Goal: Book appointment/travel/reservation

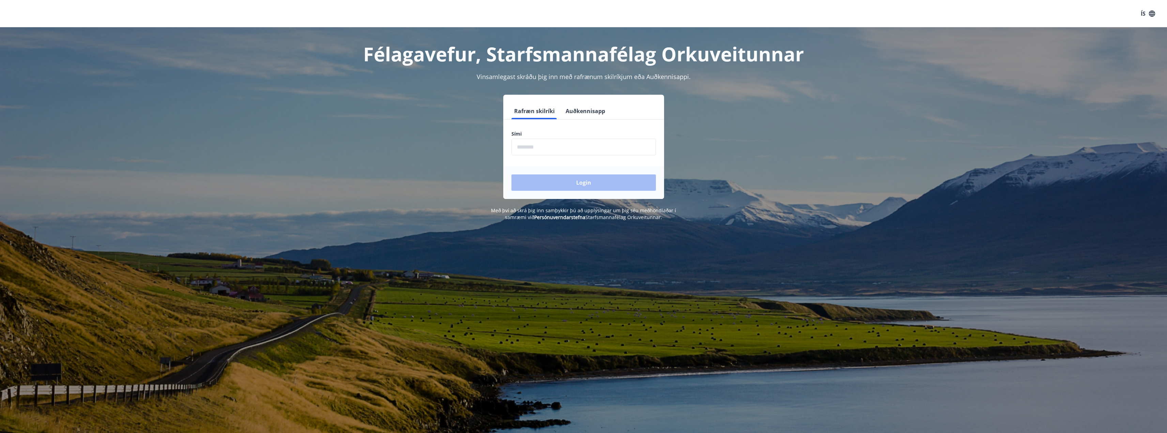
click at [566, 150] on input "phone" at bounding box center [584, 147] width 145 height 17
type input "********"
click at [512, 175] on button "Login" at bounding box center [584, 183] width 145 height 16
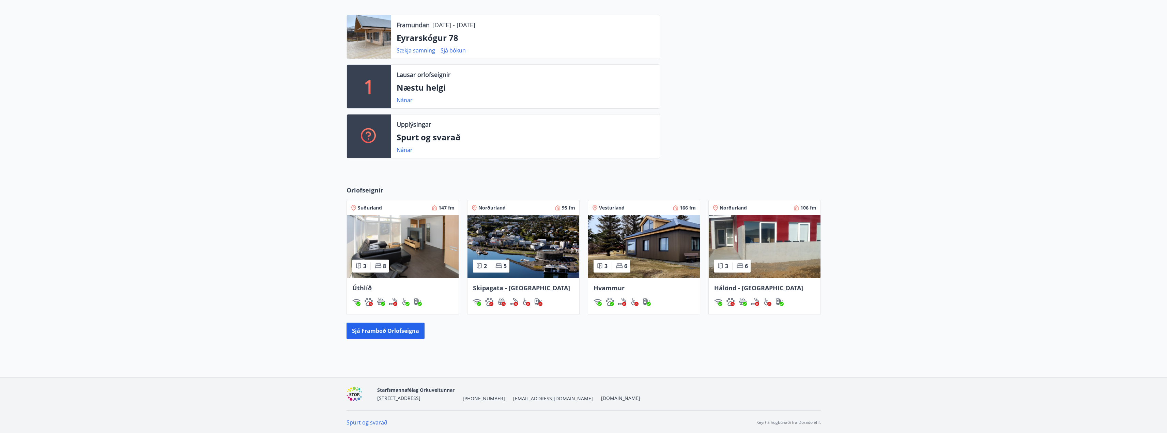
scroll to position [179, 0]
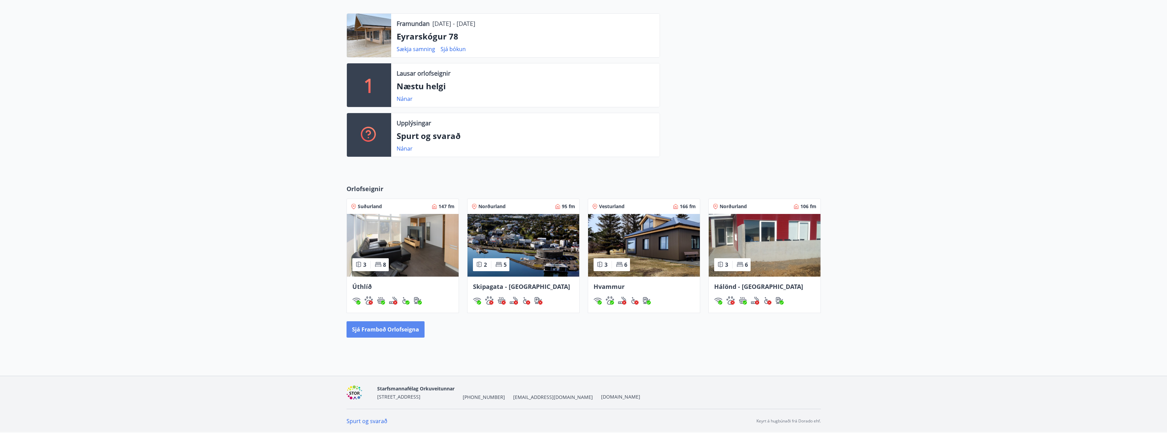
click at [403, 335] on button "Sjá framboð orlofseigna" at bounding box center [386, 329] width 78 height 16
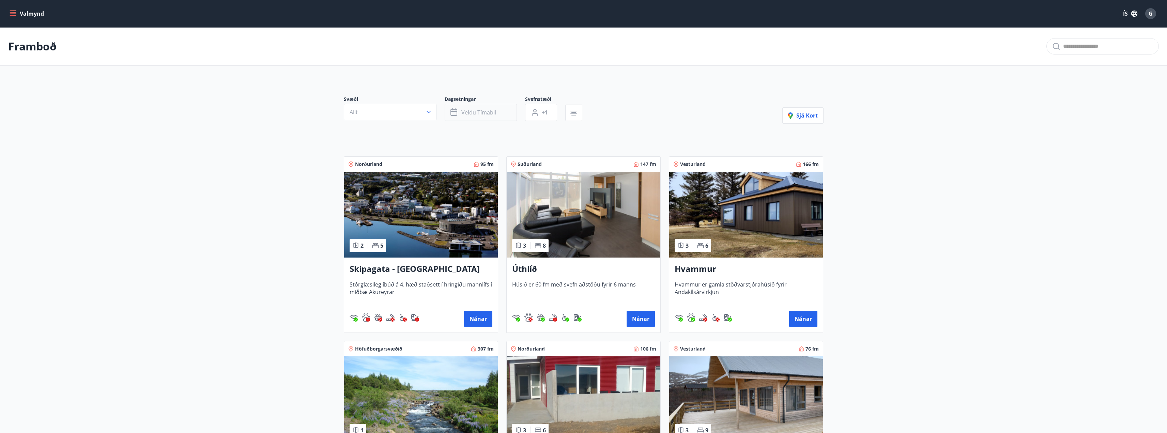
click at [499, 111] on button "Veldu tímabil" at bounding box center [481, 112] width 72 height 17
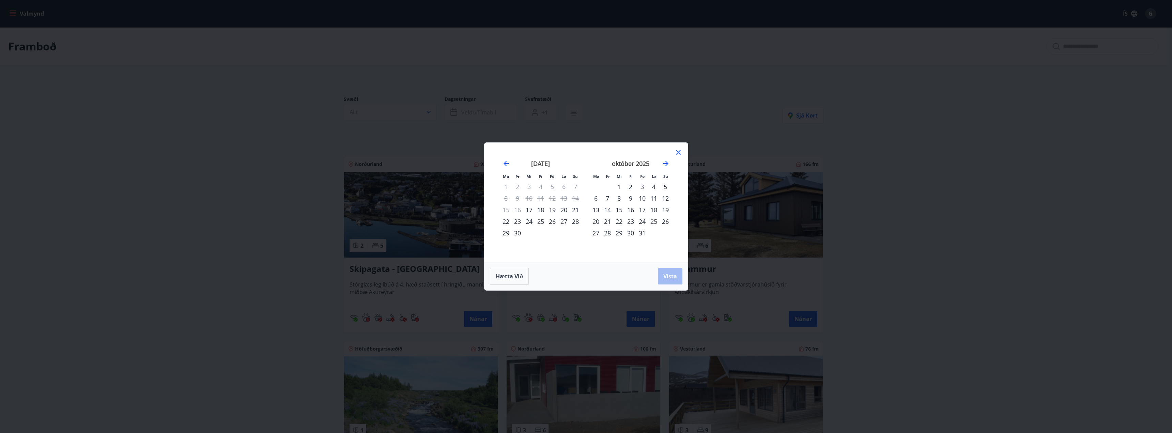
click at [642, 187] on div "3" at bounding box center [643, 187] width 12 height 12
click at [666, 187] on div "5" at bounding box center [666, 187] width 12 height 12
click at [670, 280] on button "Vista" at bounding box center [670, 276] width 25 height 16
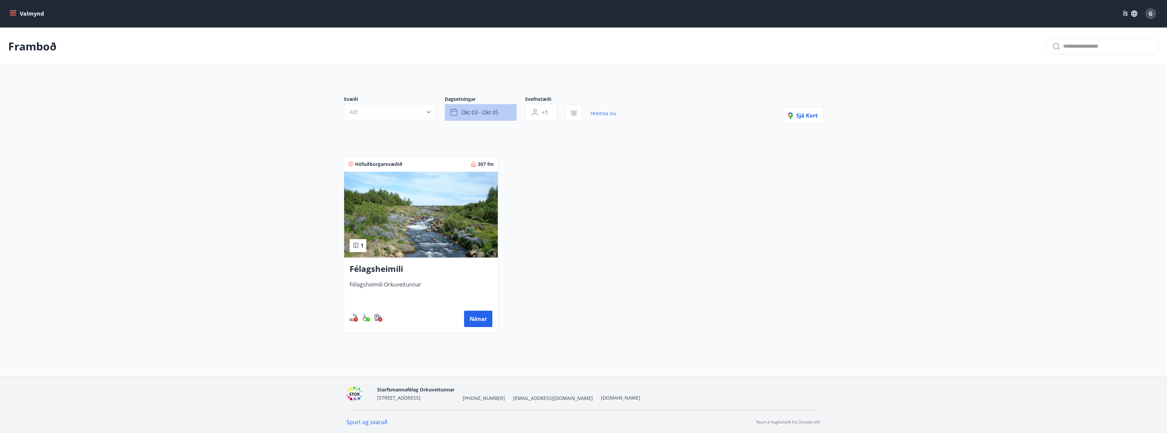
click at [506, 114] on button "okt 03 - okt 05" at bounding box center [481, 112] width 72 height 17
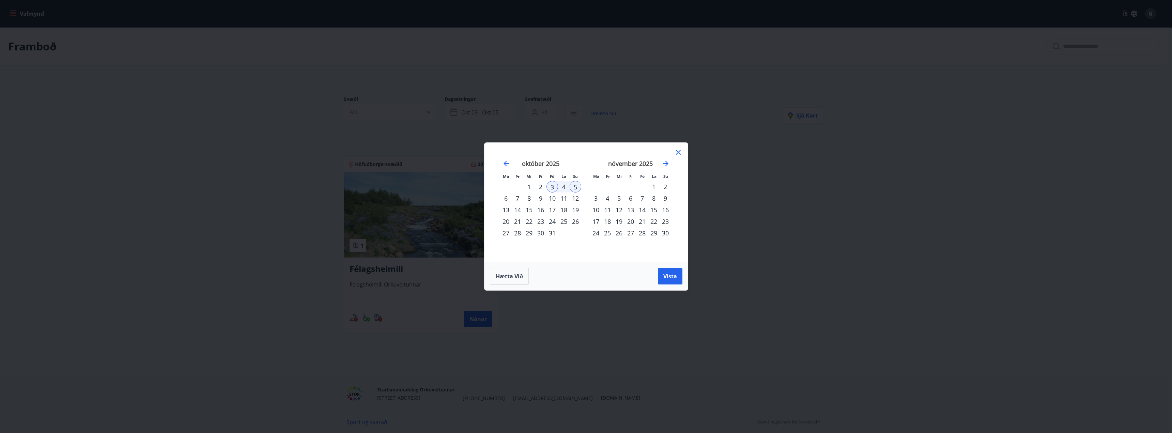
click at [541, 187] on div "2" at bounding box center [541, 187] width 12 height 12
click at [678, 276] on button "Vista" at bounding box center [670, 276] width 25 height 16
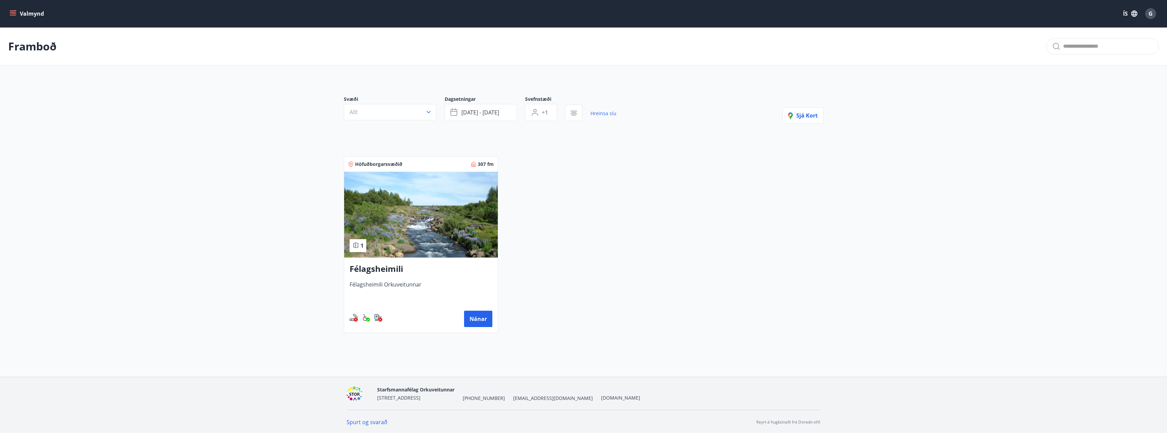
click at [567, 255] on div "Höfuðborgarsvæðið 307 fm 1 Félagsheimili Félagsheimili Orkuveitunnar Nánar" at bounding box center [580, 240] width 488 height 185
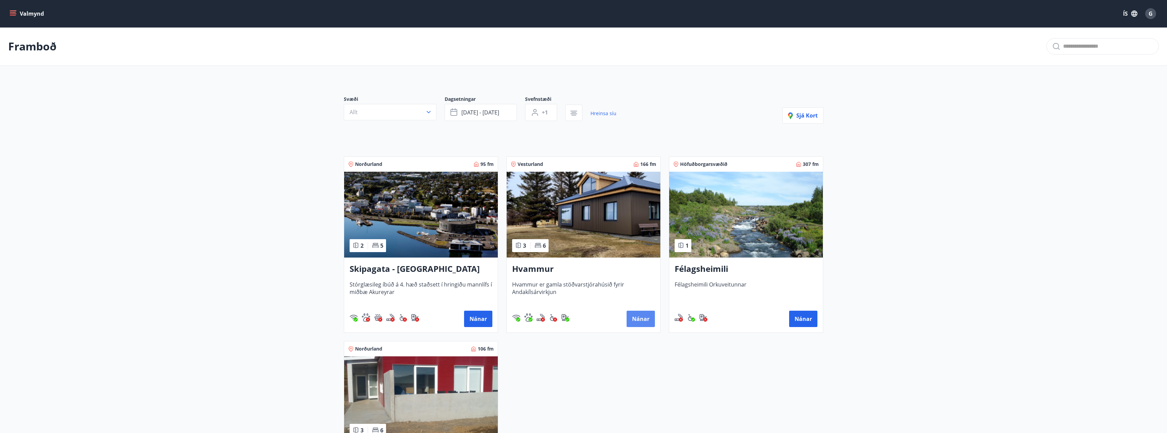
click at [646, 321] on button "Nánar" at bounding box center [641, 319] width 28 height 16
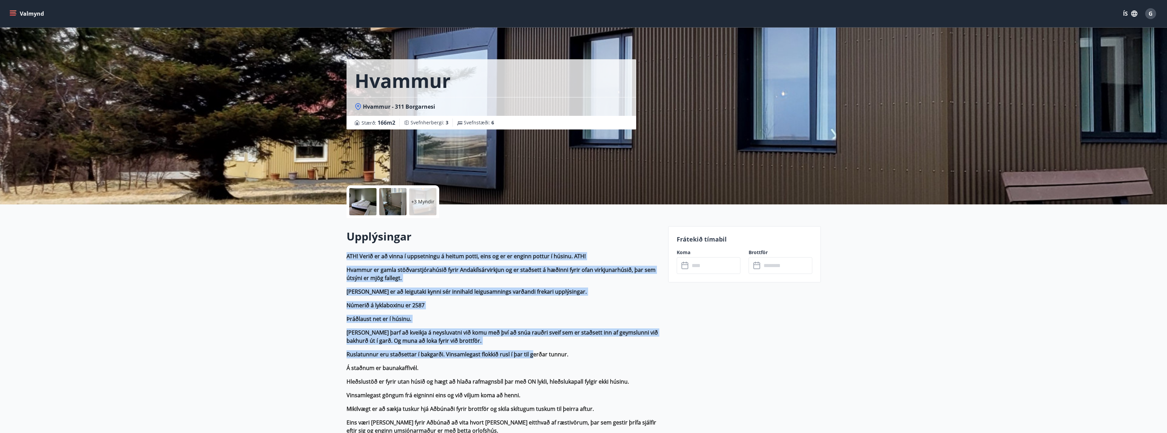
drag, startPoint x: 347, startPoint y: 256, endPoint x: 529, endPoint y: 356, distance: 207.5
click at [527, 352] on strong "Ruslatunnur eru staðsettar í bakgarði. Vinsamlegast flokkið rusl í þar til gerð…" at bounding box center [458, 354] width 222 height 7
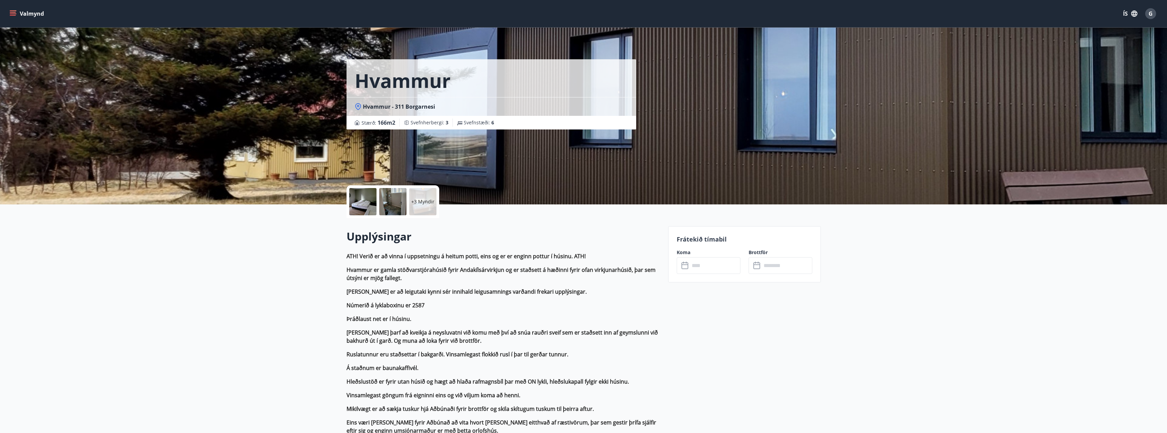
click at [705, 267] on input "text" at bounding box center [715, 265] width 51 height 17
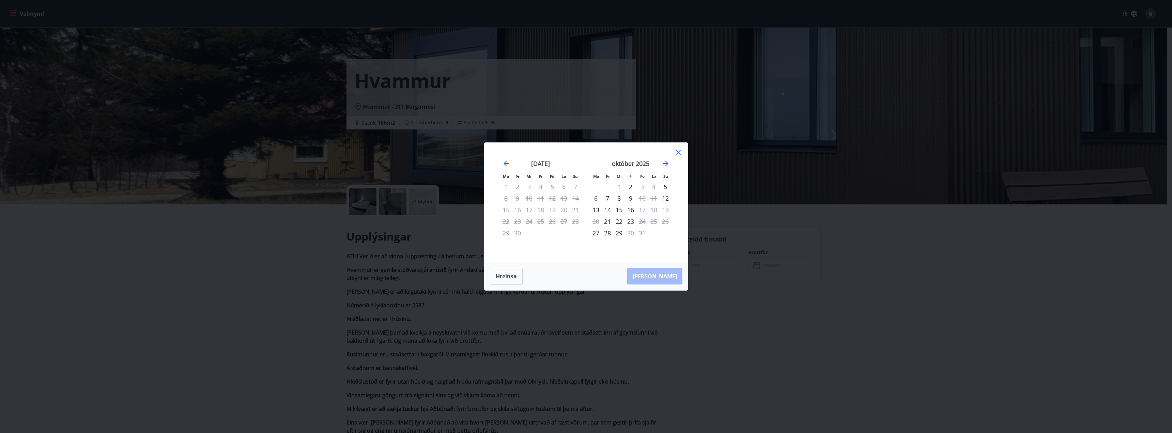
click at [798, 323] on div "Má Þr Mi Fi Fö La Su Má Þr Mi Fi Fö La Su ágúst 2025 1 2 3 4 5 6 7 8 9 10 11 12…" at bounding box center [586, 216] width 1172 height 433
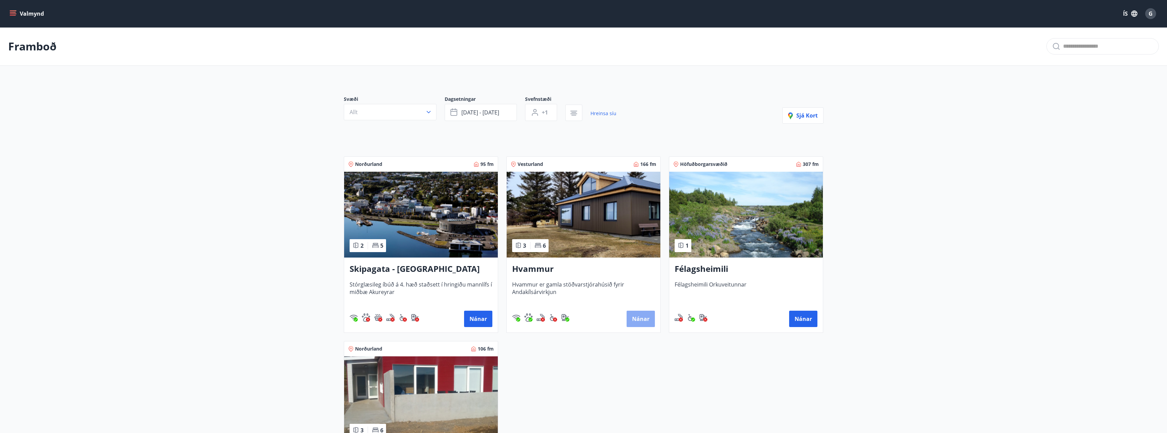
click at [643, 320] on button "Nánar" at bounding box center [641, 319] width 28 height 16
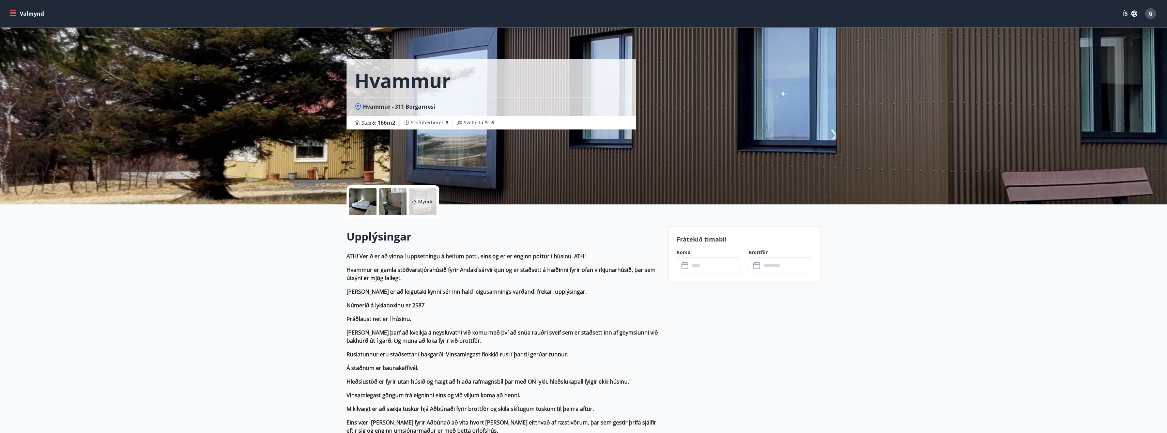
click at [723, 263] on input "text" at bounding box center [715, 265] width 51 height 17
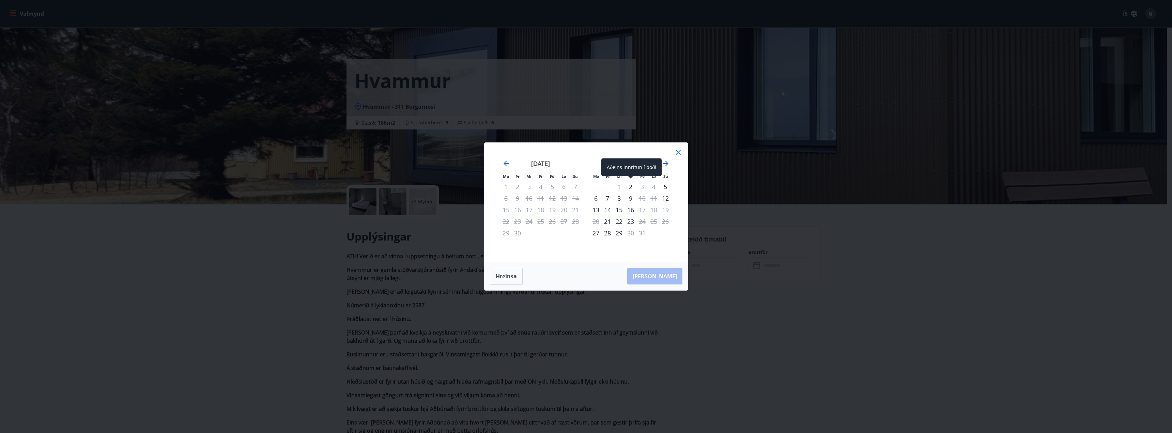
click at [630, 189] on div "2" at bounding box center [631, 187] width 12 height 12
click at [643, 187] on div "3" at bounding box center [643, 187] width 12 height 12
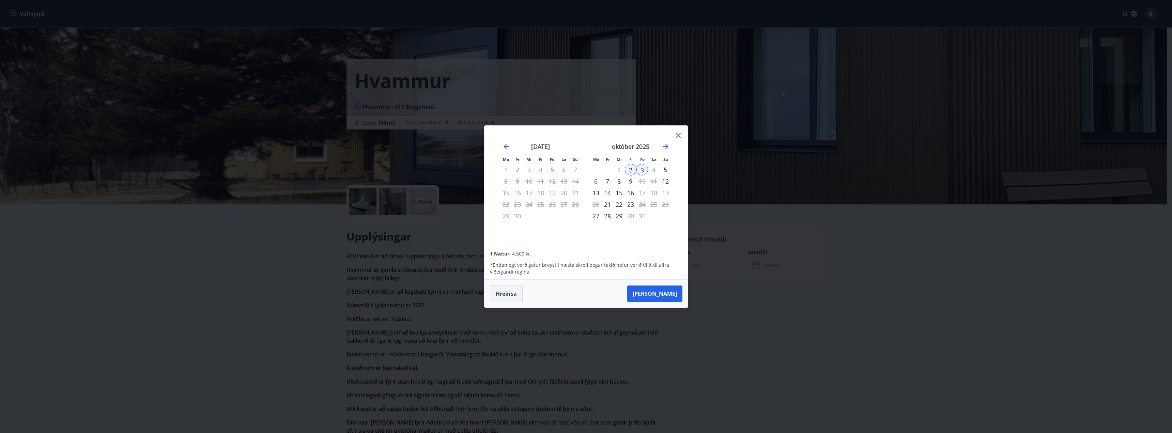
click at [518, 292] on button "Hreinsa" at bounding box center [506, 293] width 33 height 17
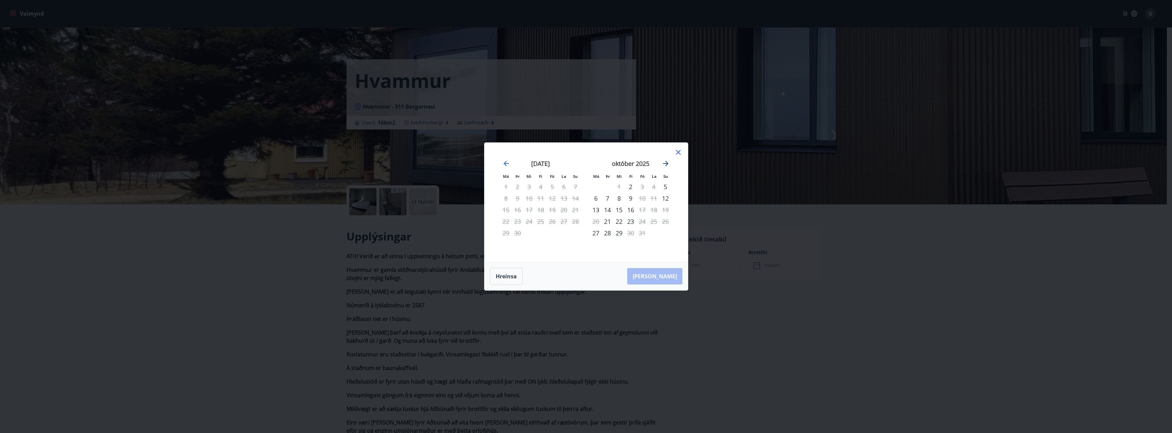
click at [665, 166] on icon "Move forward to switch to the next month." at bounding box center [666, 164] width 8 height 8
click at [666, 165] on icon "Move forward to switch to the next month." at bounding box center [665, 163] width 5 height 5
click at [505, 165] on icon "Move backward to switch to the previous month." at bounding box center [506, 164] width 8 height 8
click at [573, 324] on div "Má Þr Mi Fi Fö La Su Má Þr Mi Fi Fö La Su september 2025 1 2 3 4 5 6 7 8 9 10 1…" at bounding box center [586, 216] width 1172 height 433
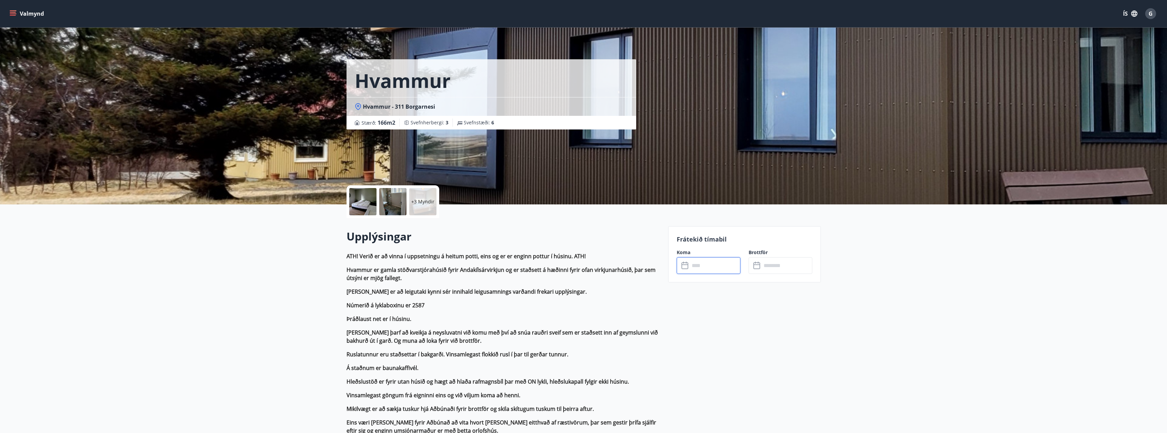
click at [370, 207] on div at bounding box center [362, 201] width 27 height 27
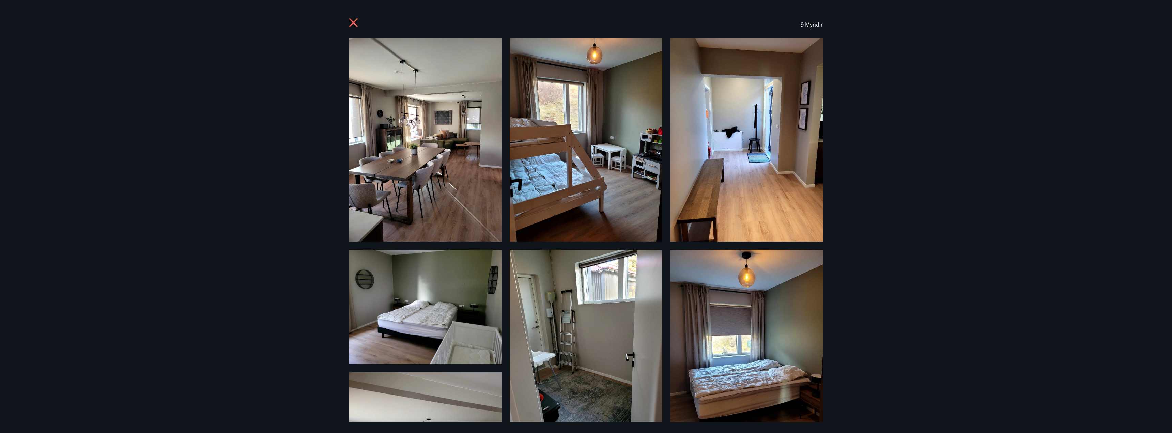
click at [462, 155] on img at bounding box center [425, 139] width 153 height 203
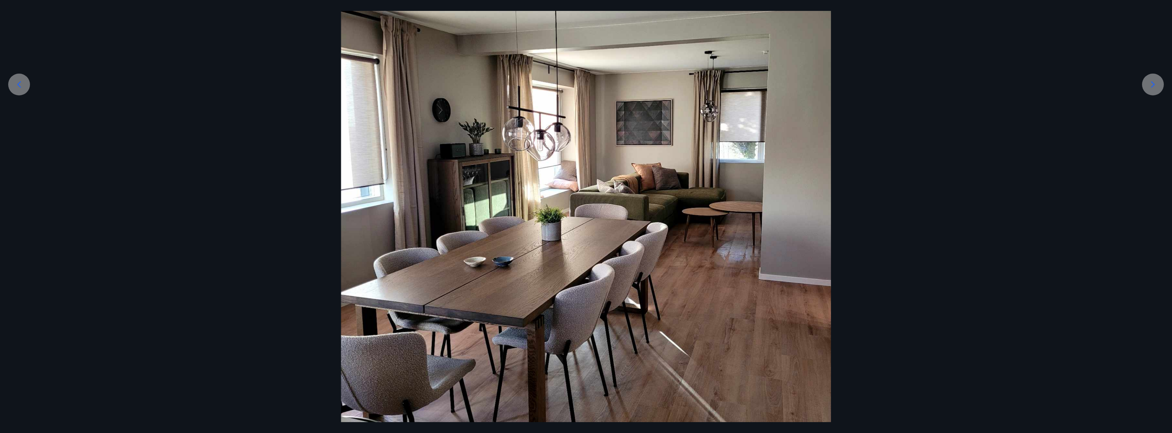
scroll to position [204, 0]
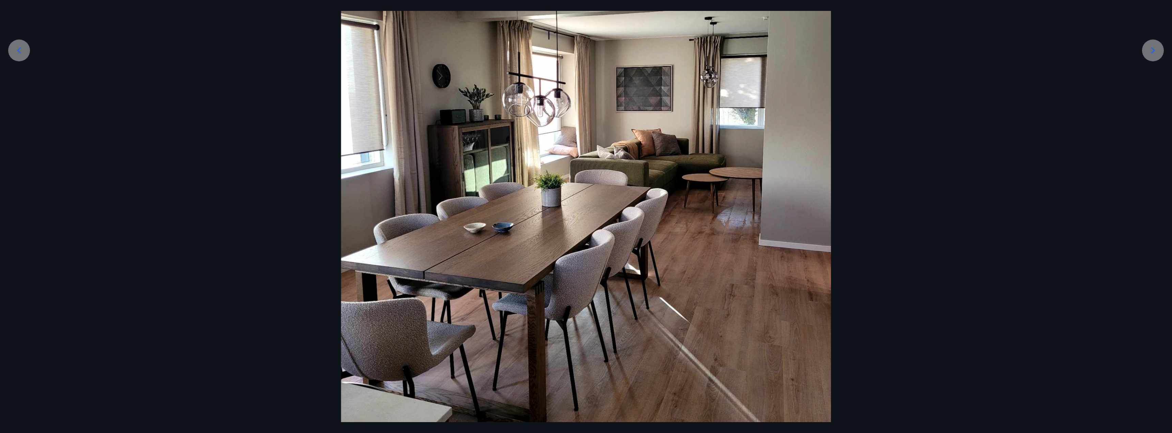
click at [1152, 55] on icon at bounding box center [1153, 50] width 11 height 11
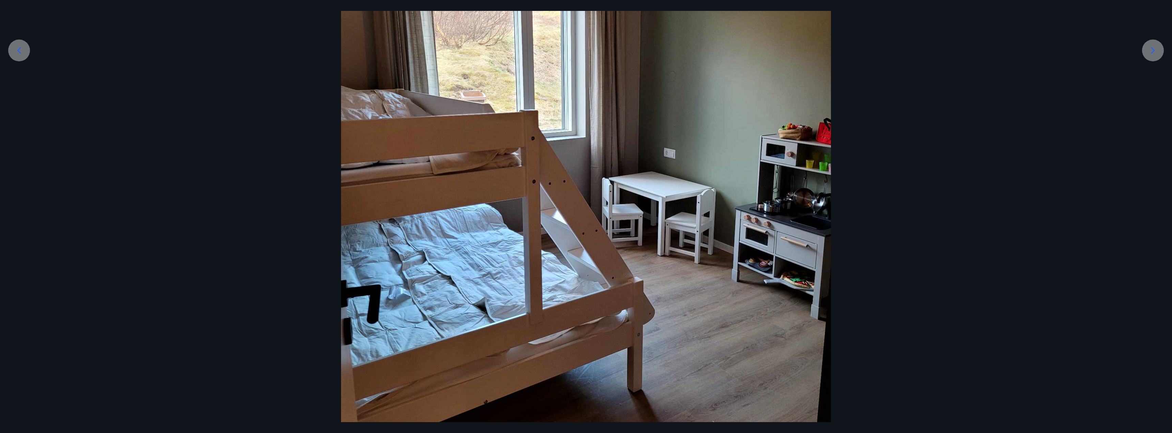
click at [1152, 55] on icon at bounding box center [1153, 50] width 11 height 11
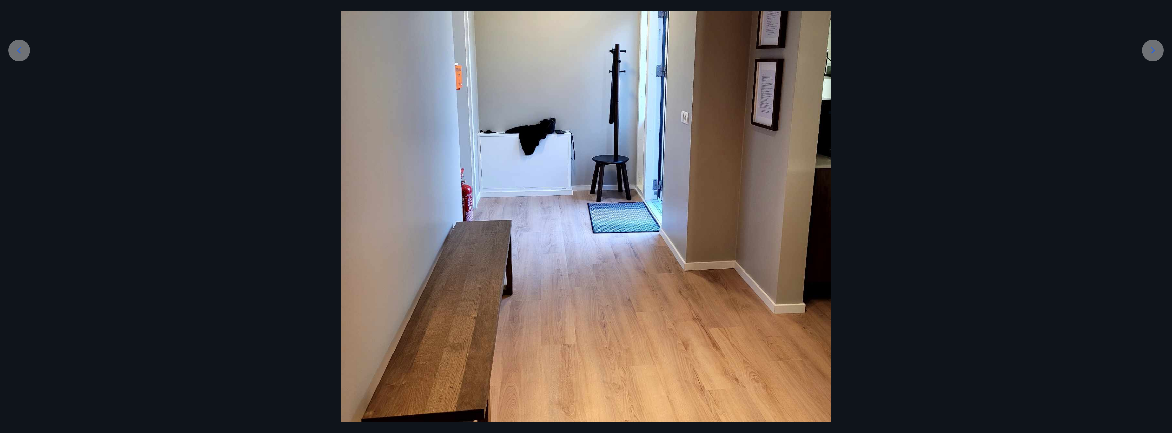
click at [1152, 55] on icon at bounding box center [1153, 50] width 11 height 11
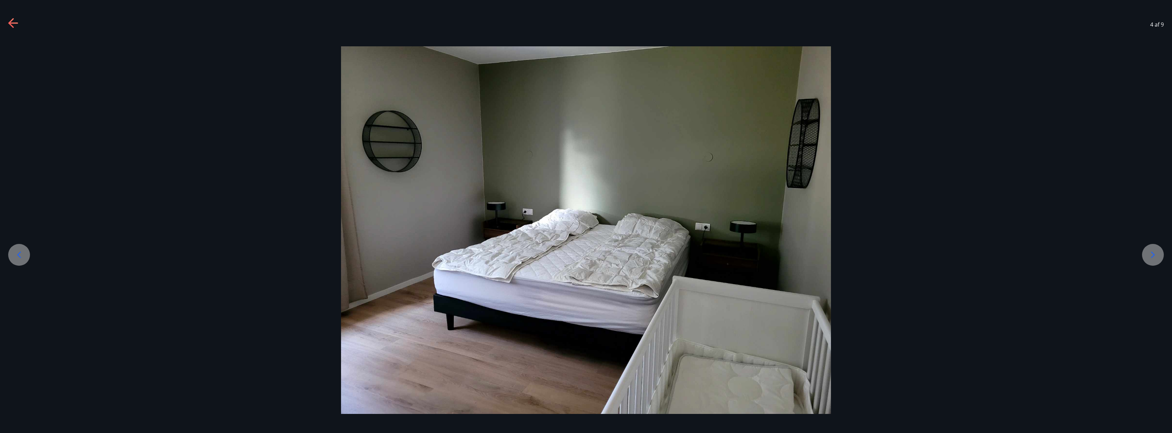
scroll to position [0, 0]
click at [1150, 259] on icon at bounding box center [1153, 254] width 11 height 11
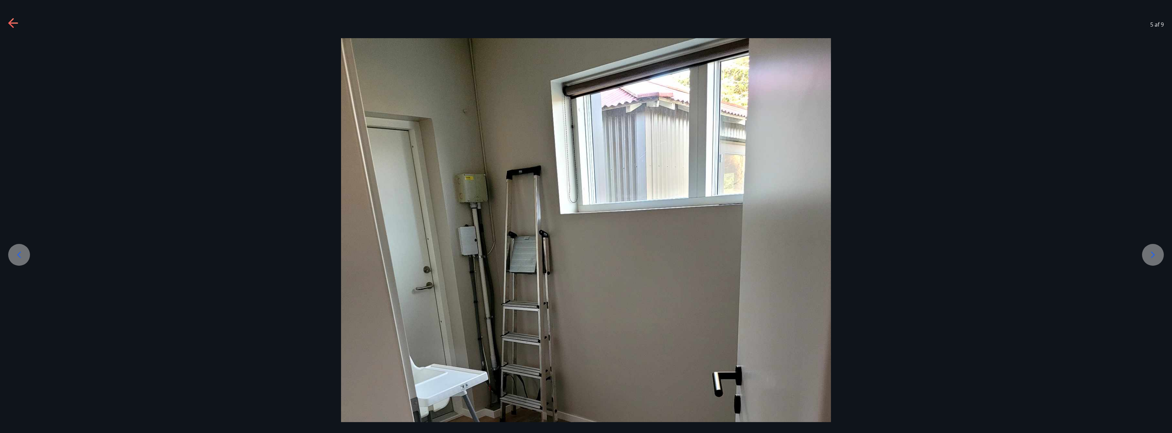
click at [1150, 259] on icon at bounding box center [1153, 254] width 11 height 11
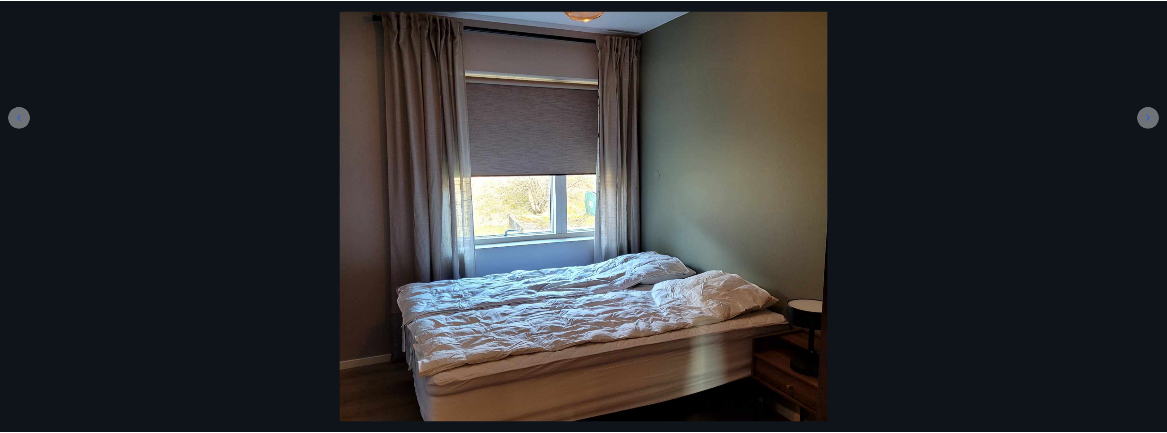
scroll to position [136, 0]
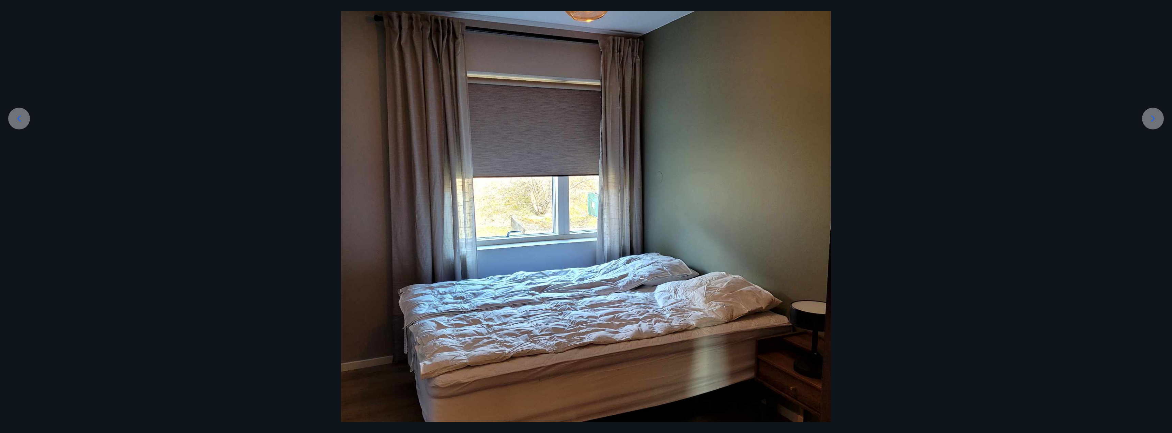
click at [1150, 123] on icon at bounding box center [1153, 118] width 11 height 11
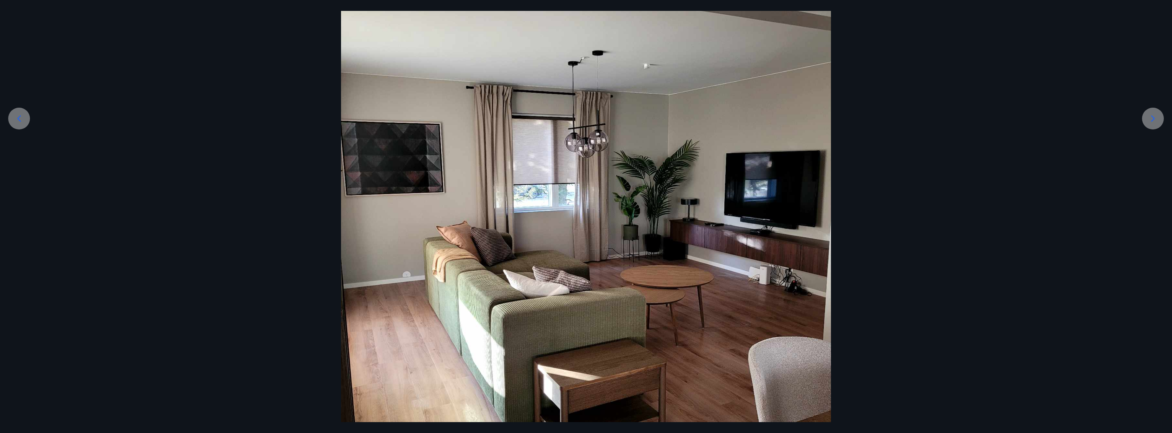
click at [1150, 123] on icon at bounding box center [1153, 118] width 11 height 11
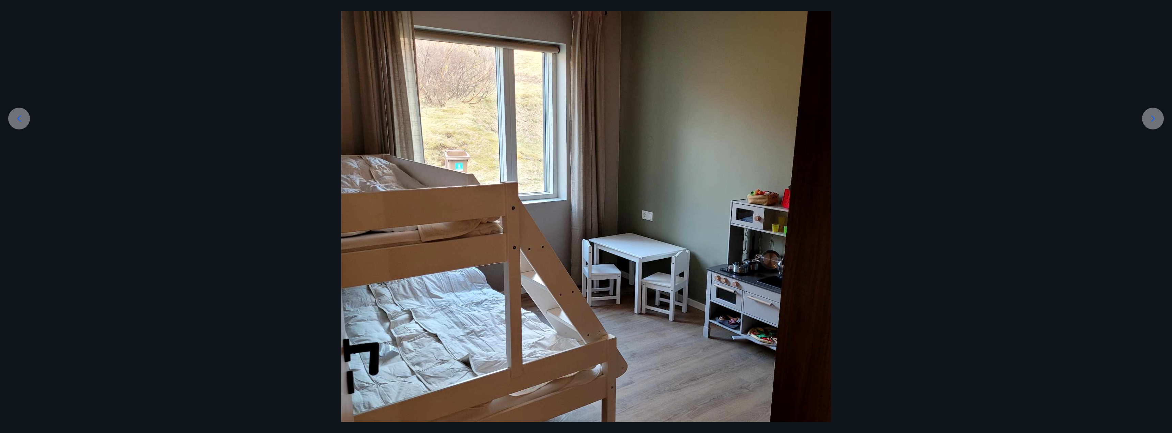
click at [1150, 123] on icon at bounding box center [1153, 118] width 11 height 11
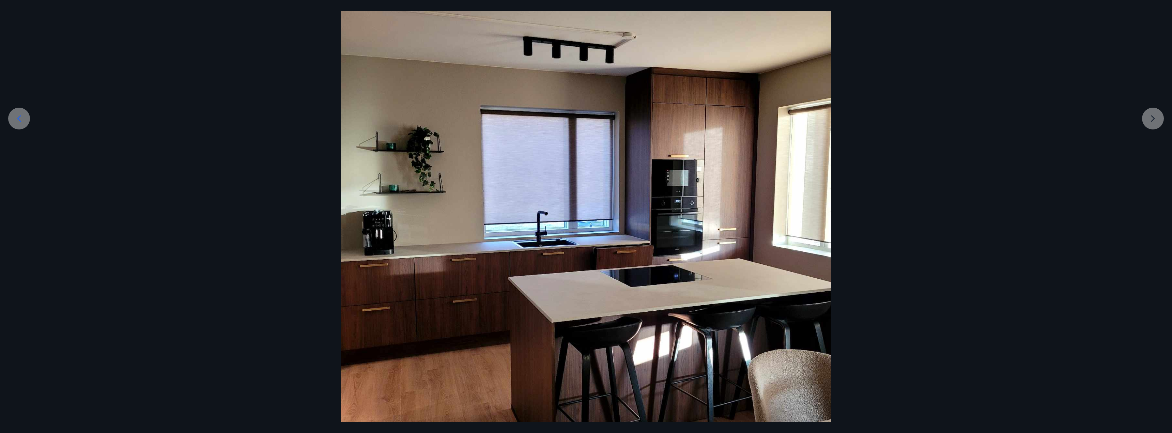
click at [1150, 123] on div at bounding box center [586, 228] width 1172 height 653
click at [1156, 119] on div at bounding box center [586, 228] width 1172 height 653
click at [1153, 119] on div at bounding box center [586, 228] width 1172 height 653
drag, startPoint x: 182, startPoint y: 210, endPoint x: 172, endPoint y: 204, distance: 11.9
click at [181, 209] on div at bounding box center [586, 228] width 1172 height 653
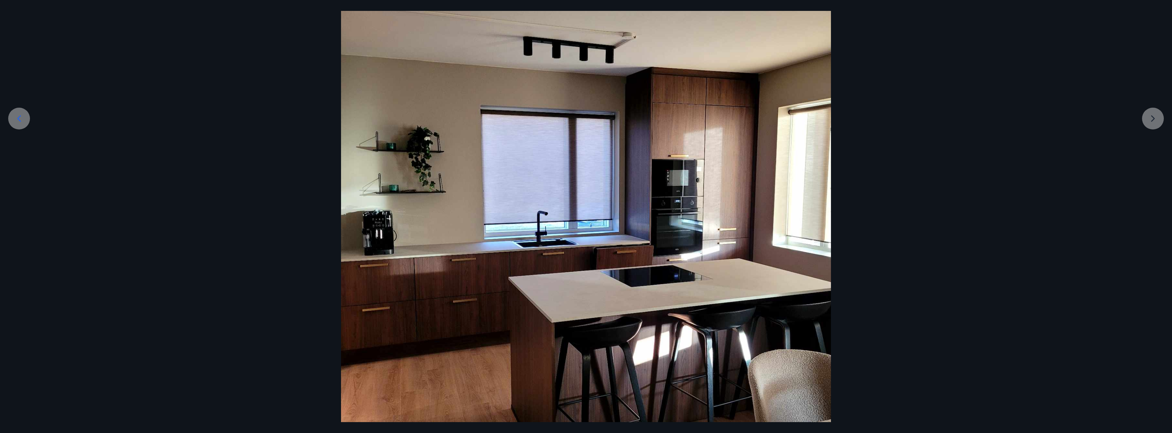
click at [1024, 126] on div at bounding box center [586, 228] width 1172 height 653
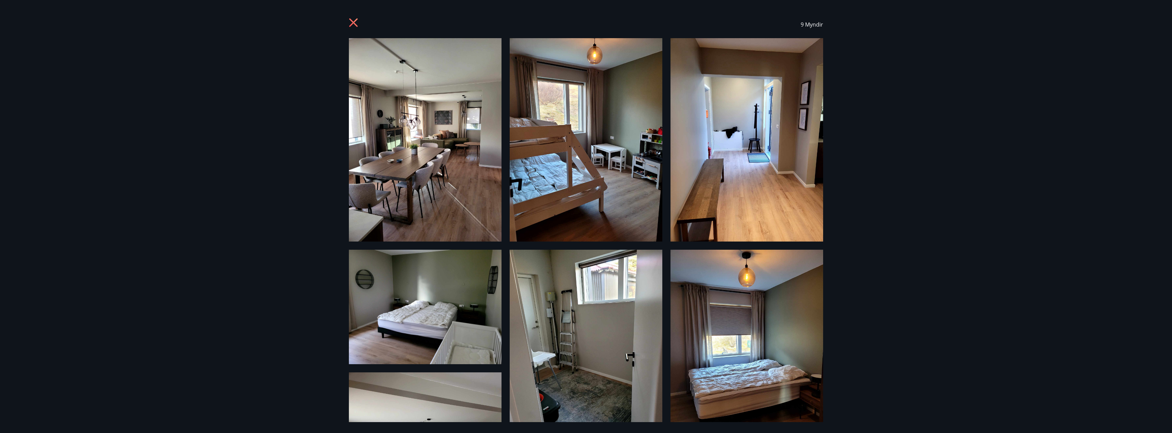
click at [353, 24] on icon at bounding box center [353, 22] width 9 height 9
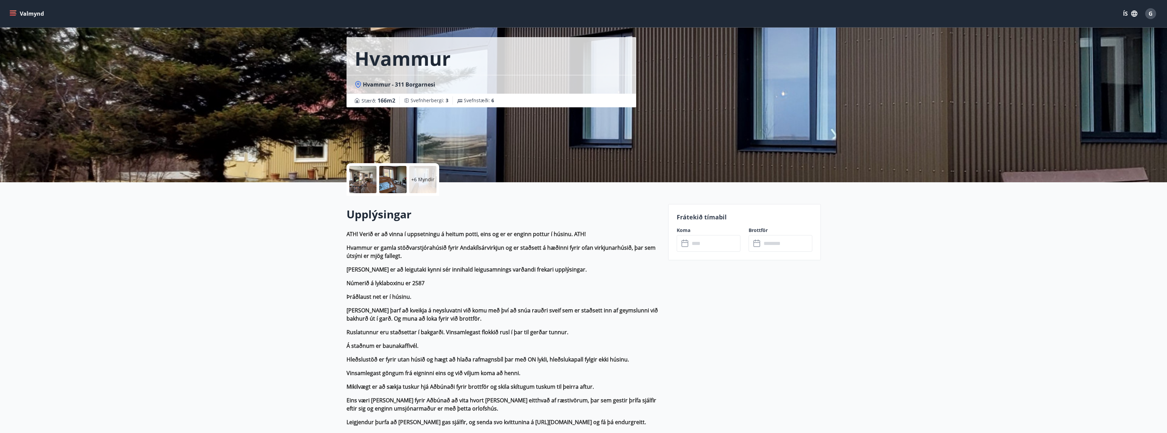
scroll to position [34, 0]
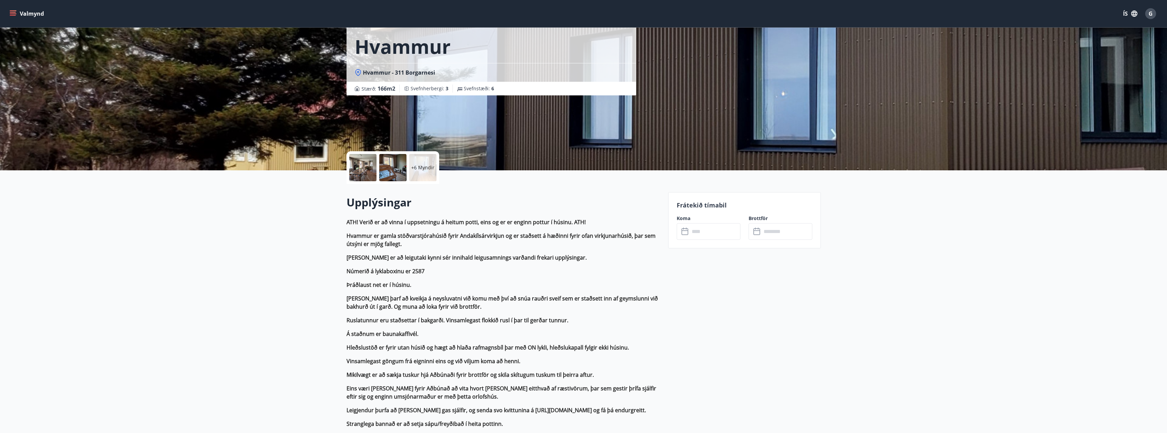
drag, startPoint x: 274, startPoint y: 245, endPoint x: 287, endPoint y: 221, distance: 27.3
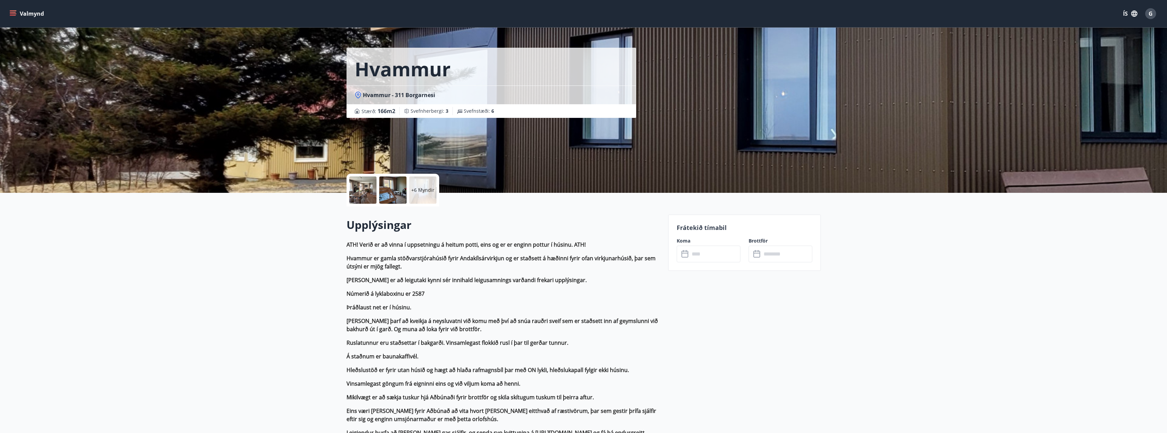
scroll to position [0, 0]
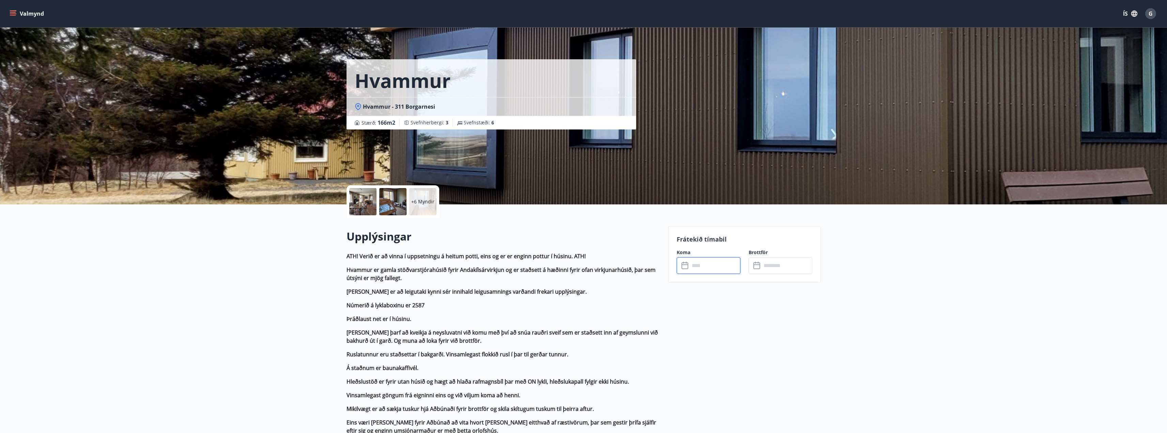
click at [715, 264] on input "text" at bounding box center [715, 265] width 51 height 17
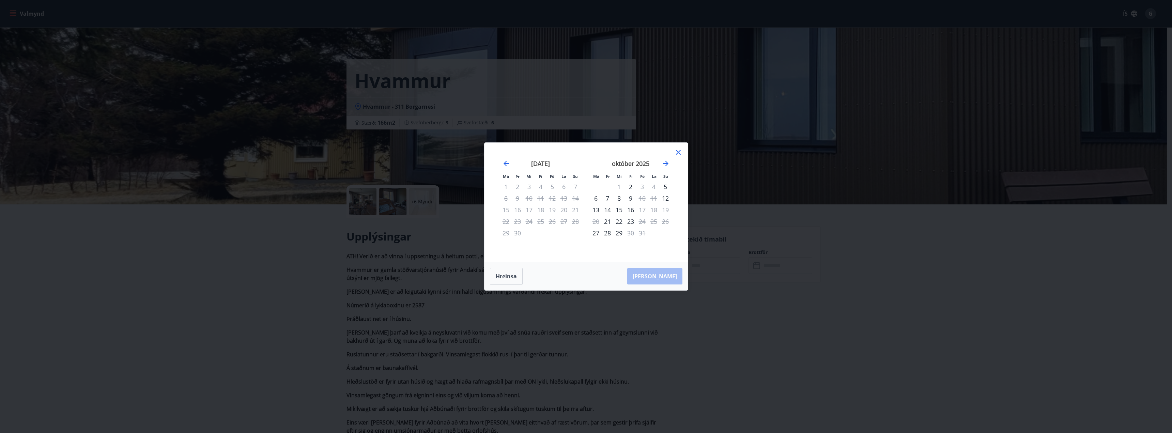
click at [679, 152] on icon at bounding box center [678, 152] width 5 height 5
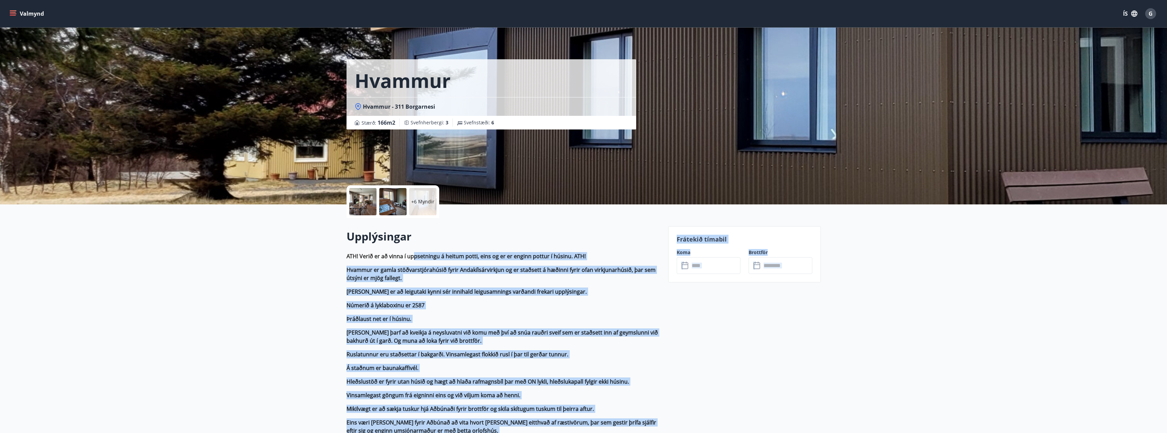
drag, startPoint x: 891, startPoint y: 355, endPoint x: 412, endPoint y: 252, distance: 489.9
click at [420, 270] on strong "Hvammur er gamla stöðvarstjórahúsið fyrir Andakílsárvirkjun og er staðsett á hæ…" at bounding box center [501, 274] width 309 height 16
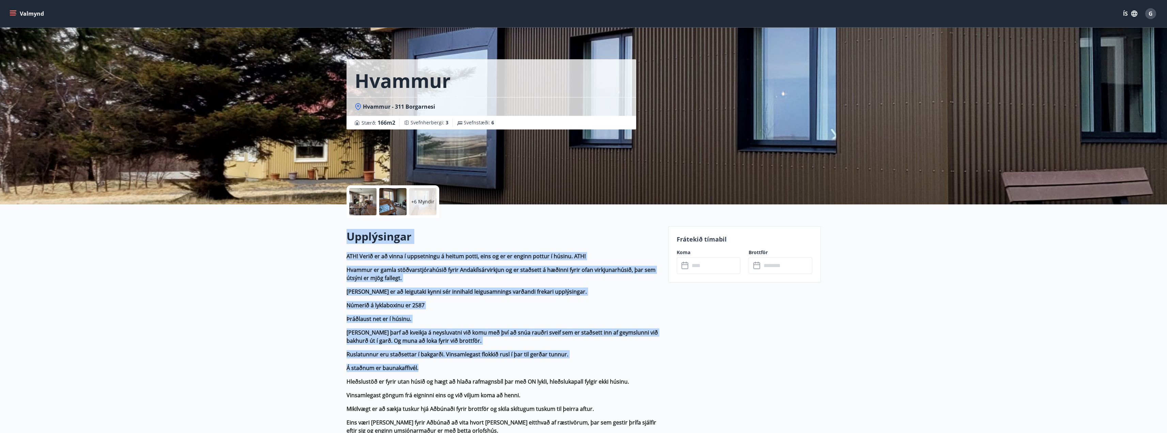
drag, startPoint x: 350, startPoint y: 238, endPoint x: 566, endPoint y: 369, distance: 253.4
click at [568, 367] on p "Á staðnum er baunakaffivél." at bounding box center [504, 368] width 314 height 8
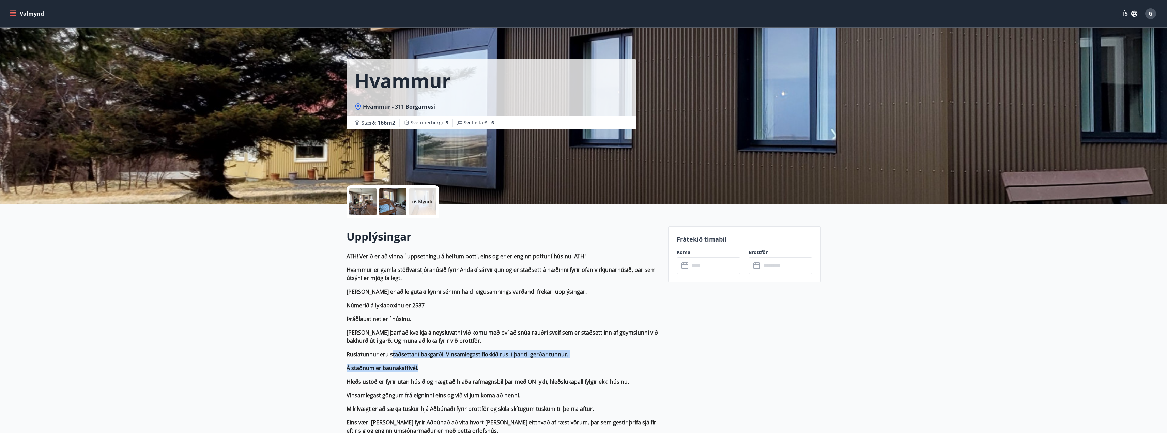
drag, startPoint x: 570, startPoint y: 365, endPoint x: 392, endPoint y: 353, distance: 178.6
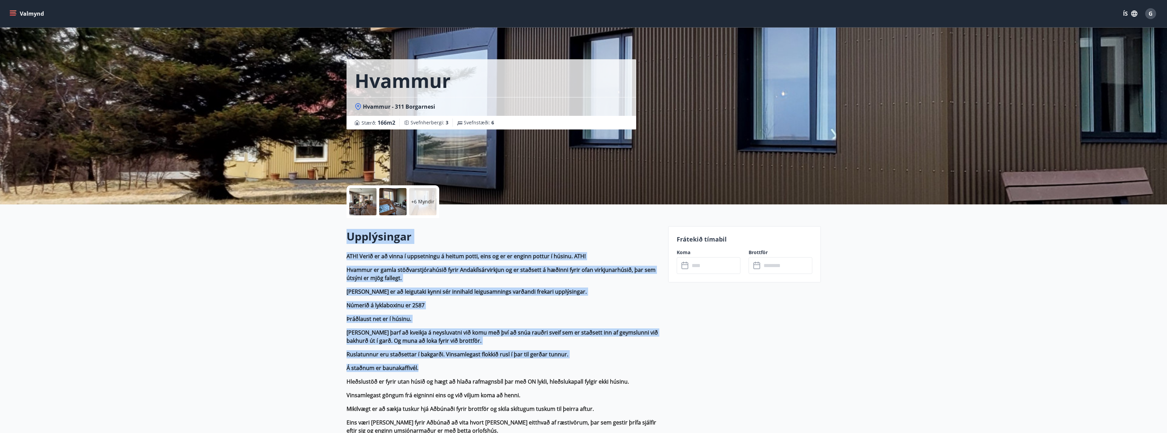
drag, startPoint x: 406, startPoint y: 368, endPoint x: 340, endPoint y: 237, distance: 146.8
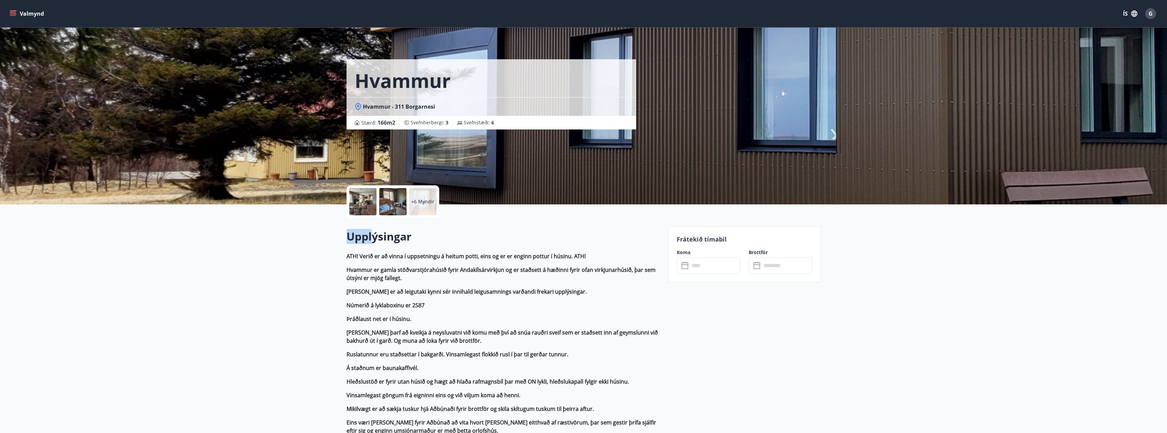
drag, startPoint x: 347, startPoint y: 235, endPoint x: 371, endPoint y: 240, distance: 24.1
click at [371, 240] on h2 "Upplýsingar" at bounding box center [504, 236] width 314 height 15
click at [362, 239] on h2 "Upplýsingar" at bounding box center [504, 236] width 314 height 15
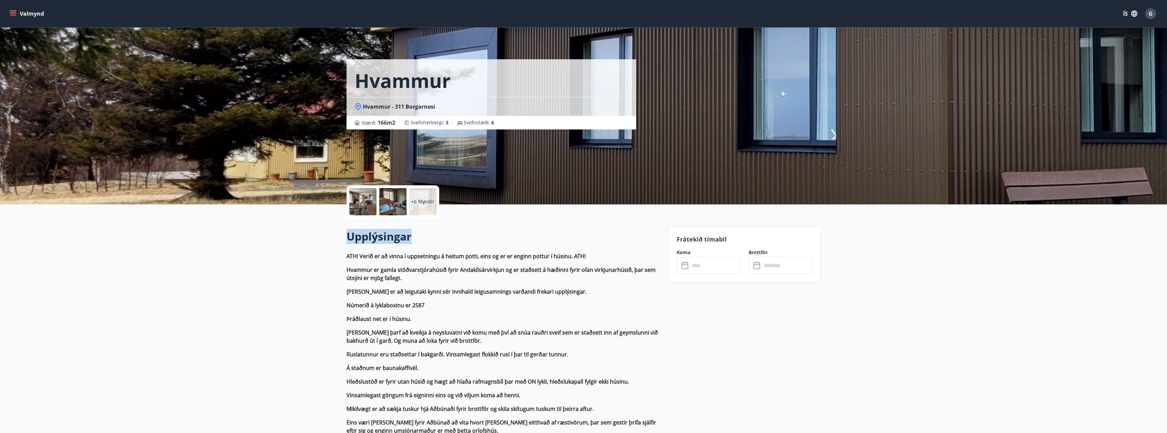
click at [373, 239] on h2 "Upplýsingar" at bounding box center [504, 236] width 314 height 15
drag, startPoint x: 347, startPoint y: 237, endPoint x: 368, endPoint y: 237, distance: 21.1
click at [368, 237] on h2 "Upplýsingar" at bounding box center [504, 236] width 314 height 15
drag, startPoint x: 349, startPoint y: 235, endPoint x: 370, endPoint y: 241, distance: 22.1
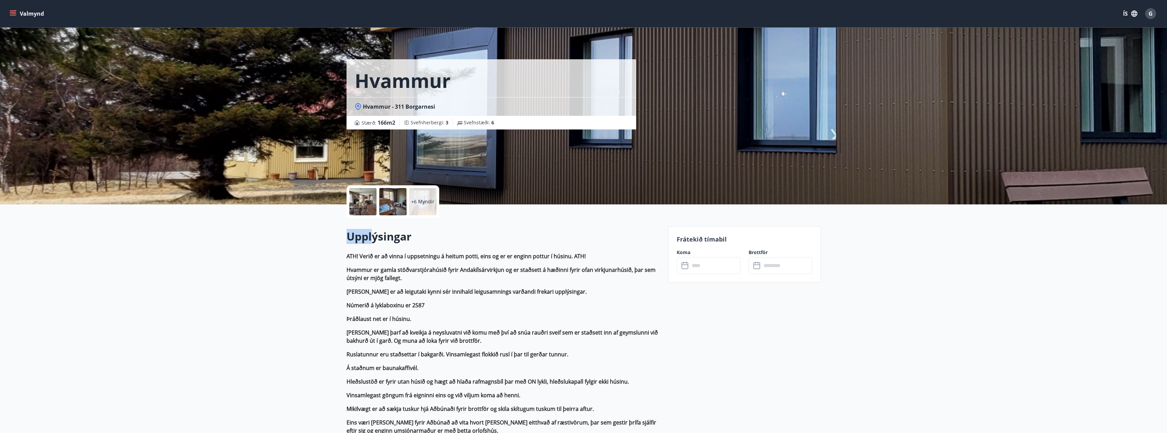
click at [370, 241] on h2 "Upplýsingar" at bounding box center [504, 236] width 314 height 15
drag, startPoint x: 350, startPoint y: 239, endPoint x: 367, endPoint y: 240, distance: 16.8
click at [367, 240] on h2 "Upplýsingar" at bounding box center [504, 236] width 314 height 15
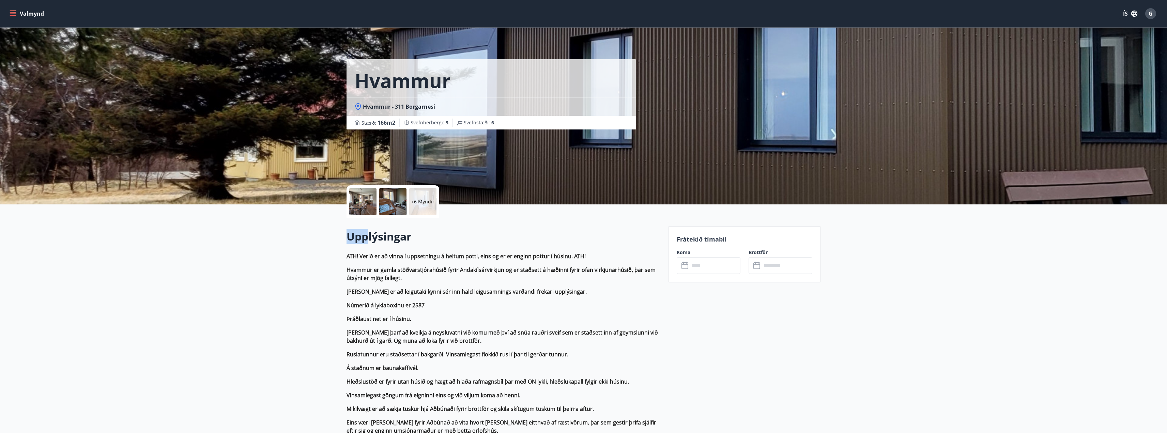
drag, startPoint x: 368, startPoint y: 239, endPoint x: 348, endPoint y: 239, distance: 20.1
click at [348, 239] on h2 "Upplýsingar" at bounding box center [504, 236] width 314 height 15
drag, startPoint x: 356, startPoint y: 79, endPoint x: 477, endPoint y: 85, distance: 121.2
click at [476, 85] on div "Hvammur" at bounding box center [492, 78] width 290 height 38
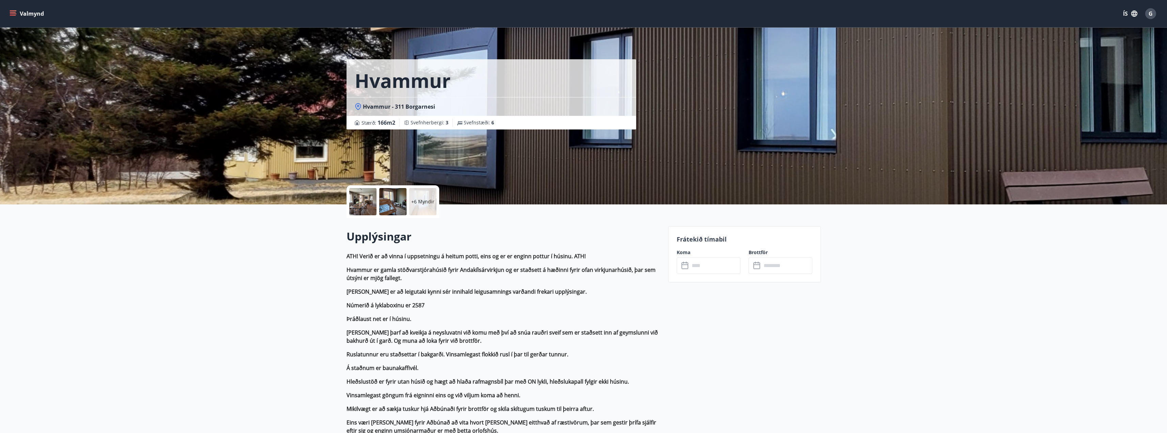
drag, startPoint x: 477, startPoint y: 259, endPoint x: 492, endPoint y: 276, distance: 22.7
click at [492, 276] on p "Hvammur er gamla stöðvarstjórahúsið fyrir Andakílsárvirkjun og er staðsett á hæ…" at bounding box center [504, 274] width 314 height 16
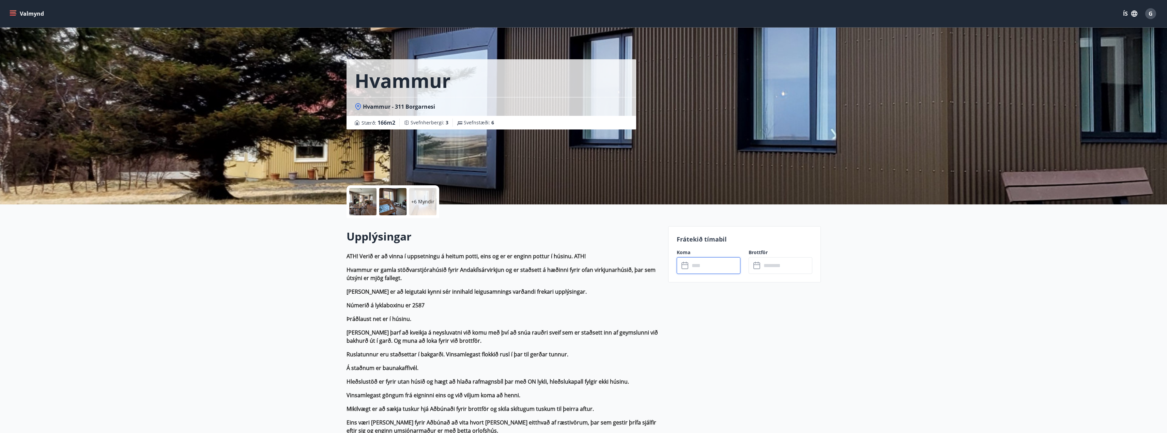
click at [716, 265] on input "text" at bounding box center [715, 265] width 51 height 17
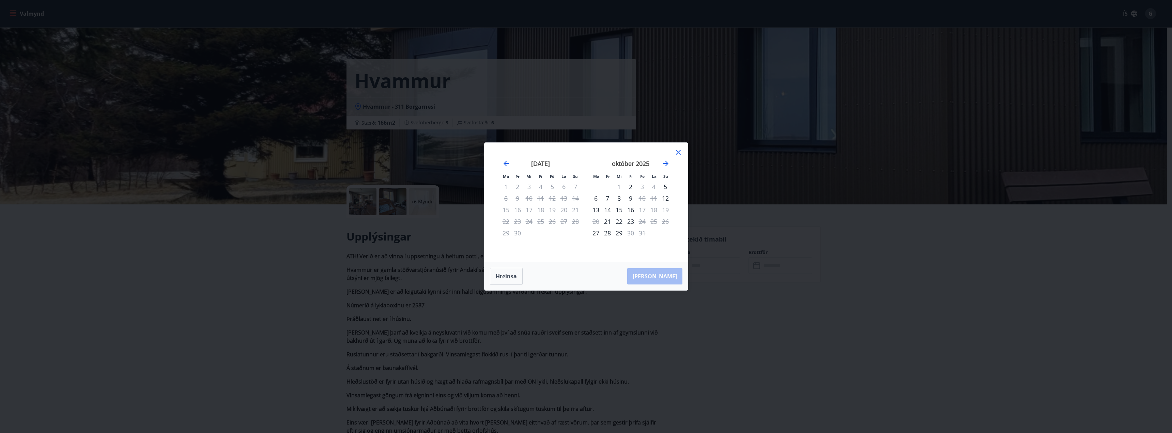
click at [851, 304] on div "Má Þr Mi Fi Fö La Su Má Þr Mi Fi Fö La Su ágúst 2025 1 2 3 4 5 6 7 8 9 10 11 12…" at bounding box center [586, 216] width 1172 height 433
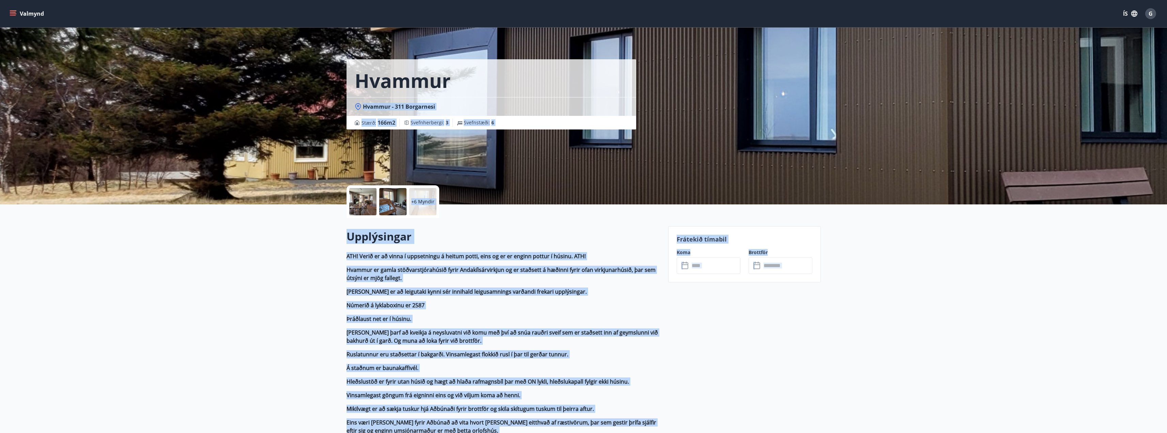
drag, startPoint x: 978, startPoint y: 377, endPoint x: 376, endPoint y: 96, distance: 664.2
